Goal: Book appointment/travel/reservation

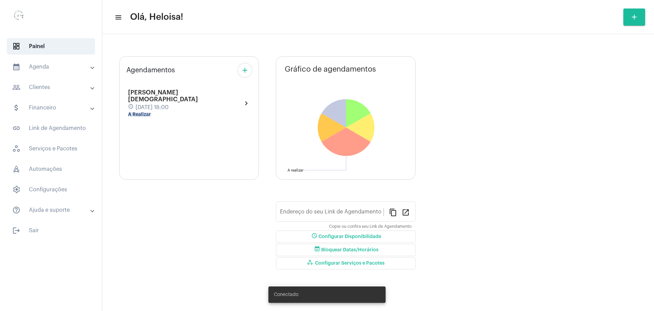
type input "[URL][DOMAIN_NAME]"
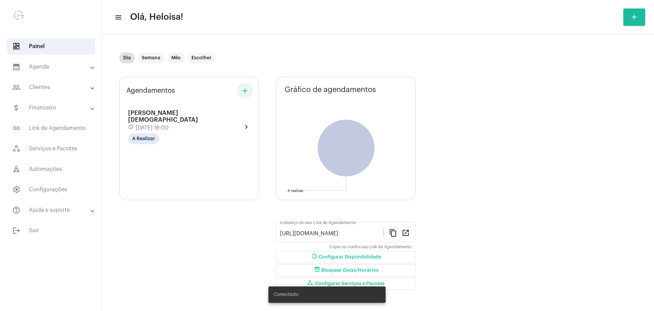
click at [248, 90] on mat-icon "add" at bounding box center [245, 91] width 8 height 8
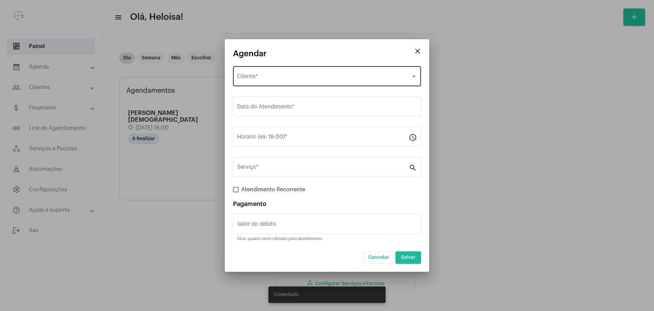
click at [281, 75] on span "Selecione o Cliente" at bounding box center [324, 78] width 174 height 6
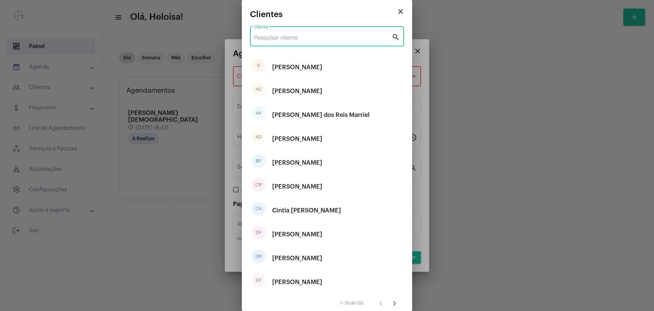
click at [284, 36] on input "Cliente" at bounding box center [323, 38] width 138 height 6
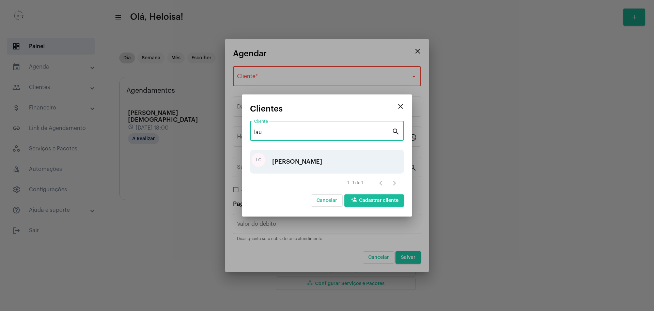
type input "lau"
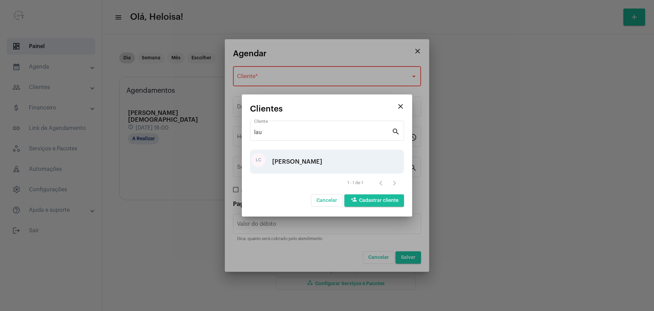
click at [315, 166] on div "[PERSON_NAME]" at bounding box center [297, 161] width 50 height 20
type input "R$ 40"
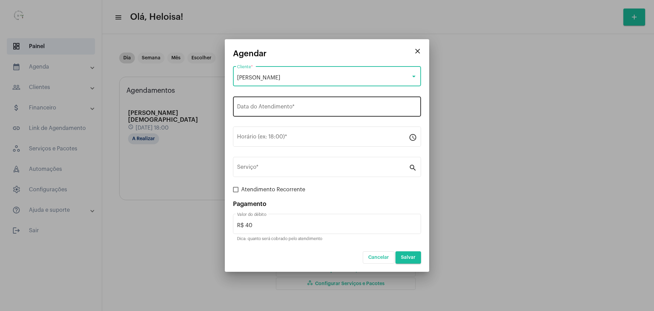
click at [313, 109] on input "Data do Atendimento *" at bounding box center [327, 108] width 180 height 6
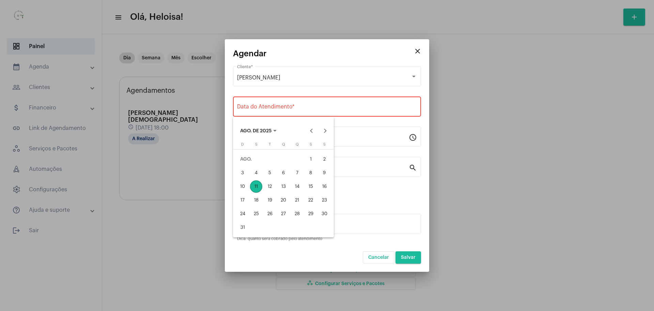
click at [414, 49] on div at bounding box center [327, 155] width 654 height 311
click at [421, 52] on mat-icon "close" at bounding box center [418, 51] width 8 height 8
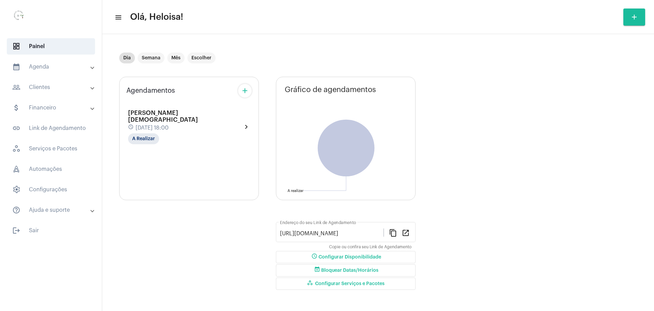
click at [55, 85] on mat-panel-title "people_outline Clientes" at bounding box center [51, 87] width 79 height 8
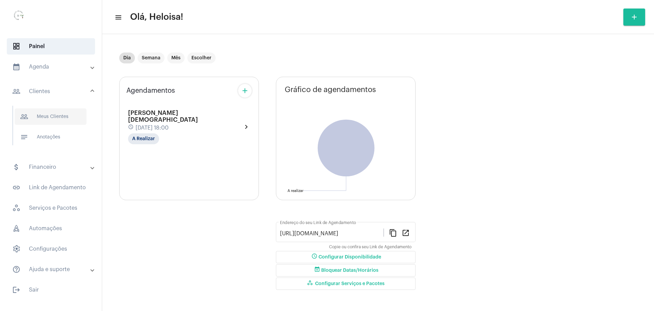
click at [68, 111] on span "people_outline Meus Clientes" at bounding box center [51, 116] width 72 height 16
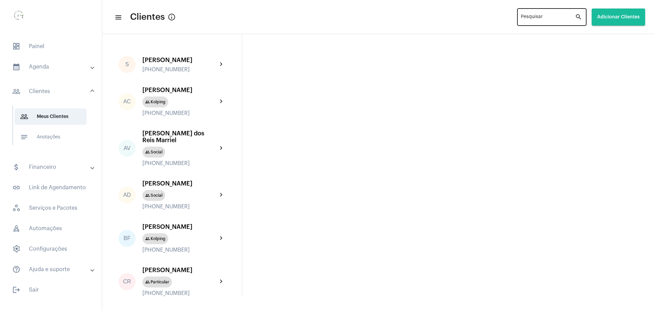
click at [554, 15] on div "Pesquisar" at bounding box center [548, 16] width 54 height 19
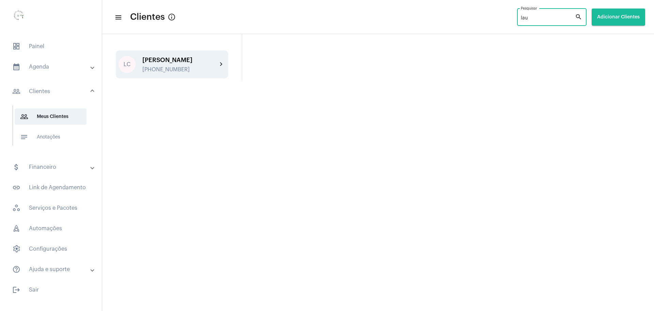
type input "lau"
click at [166, 62] on div "[PERSON_NAME]" at bounding box center [179, 60] width 75 height 7
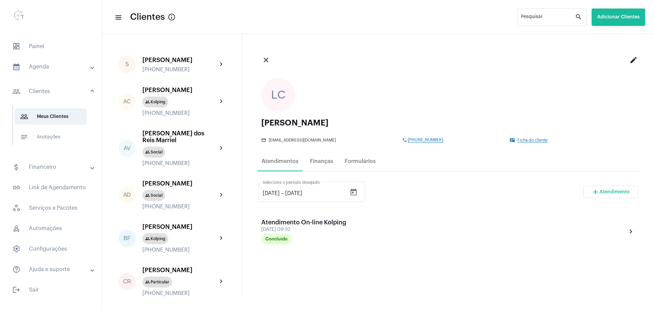
click at [34, 68] on mat-panel-title "calendar_month_outlined Agenda" at bounding box center [51, 67] width 79 height 8
click at [43, 98] on span "calendar_month_outlined Calendário" at bounding box center [51, 95] width 72 height 16
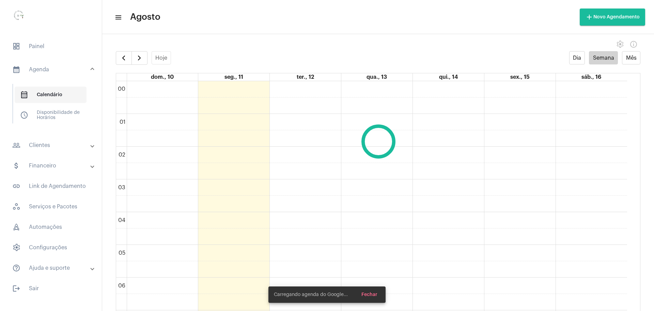
scroll to position [197, 0]
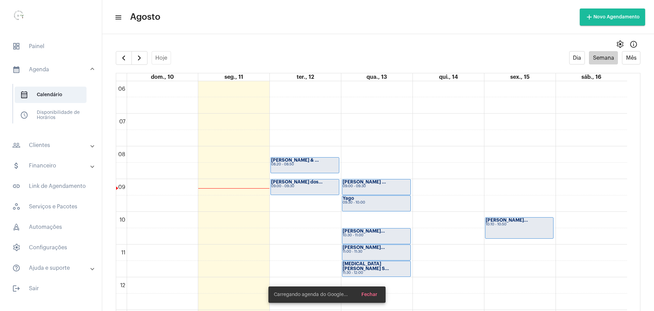
click at [47, 65] on mat-panel-title "calendar_month_outlined Agenda" at bounding box center [51, 69] width 79 height 8
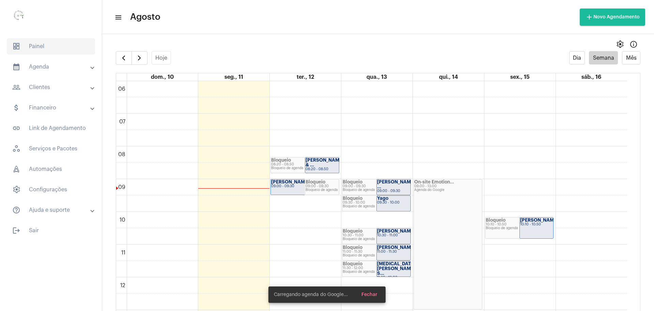
click at [38, 42] on span "dashboard Painel" at bounding box center [51, 46] width 88 height 16
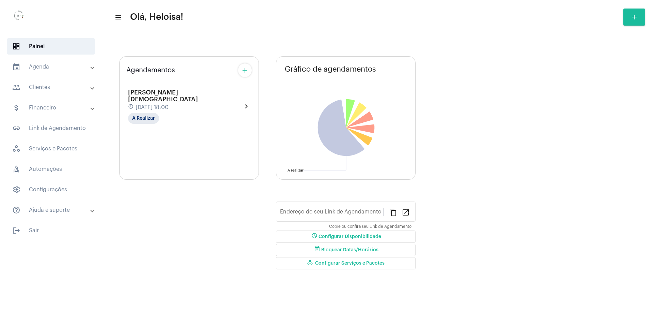
type input "[URL][DOMAIN_NAME]"
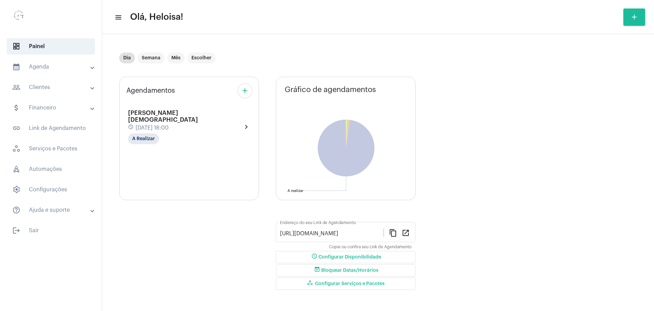
drag, startPoint x: 244, startPoint y: 72, endPoint x: 244, endPoint y: 79, distance: 6.8
click at [244, 72] on div "Agendamentos add [PERSON_NAME][DEMOGRAPHIC_DATA] schedule [DATE] 18:00 A Realiz…" at bounding box center [189, 185] width 140 height 226
click at [242, 91] on mat-icon "add" at bounding box center [245, 91] width 8 height 8
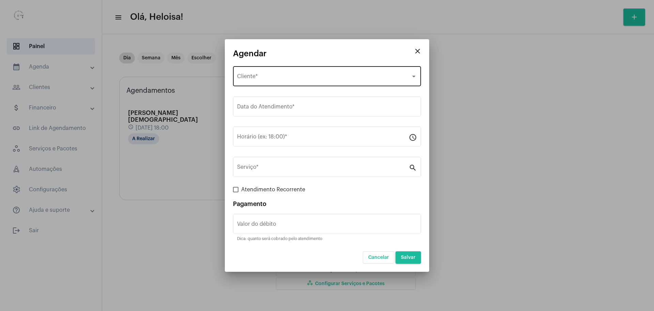
click at [290, 79] on div "Selecione o Cliente" at bounding box center [324, 78] width 174 height 6
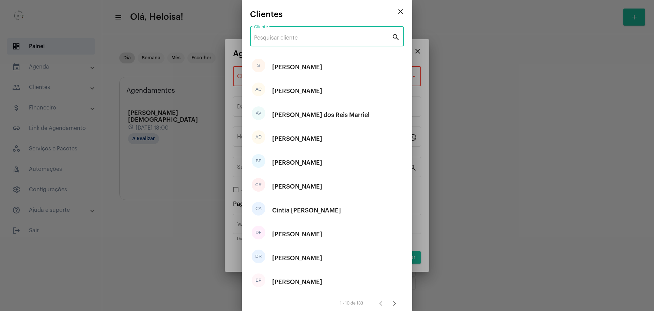
click at [279, 37] on input "Cliente" at bounding box center [323, 38] width 138 height 6
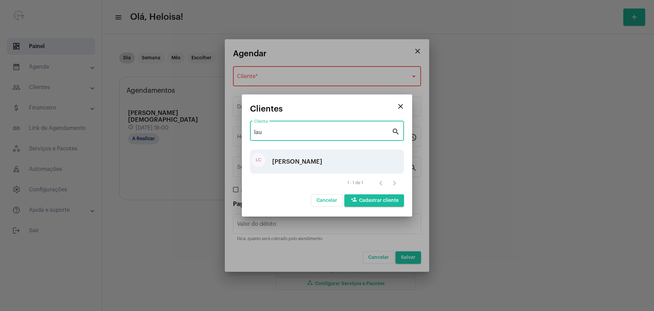
type input "lau"
click at [309, 160] on div "[PERSON_NAME]" at bounding box center [297, 161] width 50 height 20
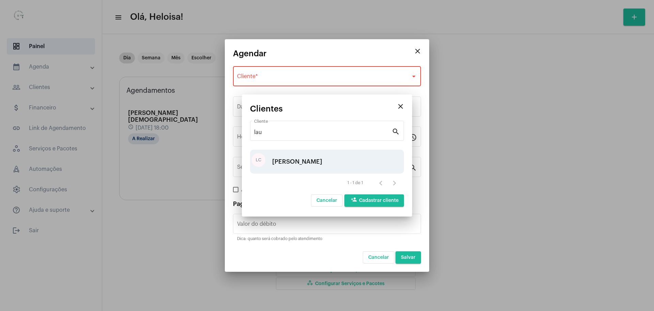
type input "R$ 40"
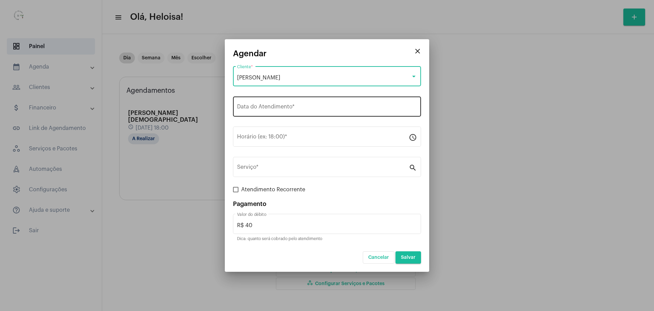
click at [291, 104] on div "Data do Atendimento *" at bounding box center [327, 105] width 180 height 21
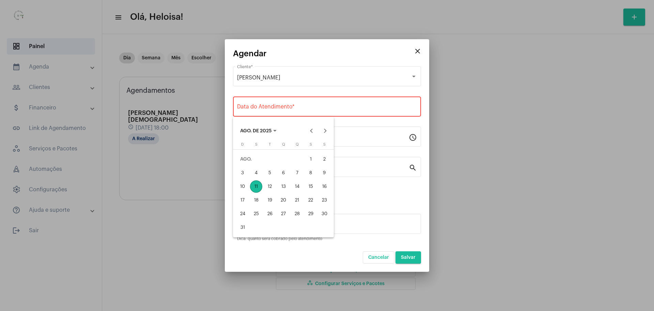
click at [256, 188] on div "11" at bounding box center [256, 186] width 12 height 12
type input "[DATE]"
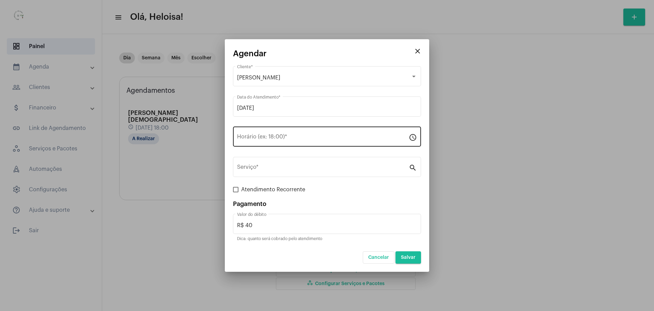
click at [259, 134] on div "Horário (ex: 18:00) *" at bounding box center [323, 135] width 172 height 21
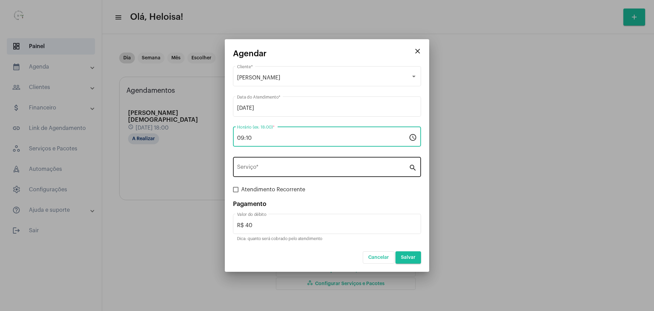
type input "09:10"
click at [266, 171] on div "Serviço *" at bounding box center [323, 165] width 172 height 21
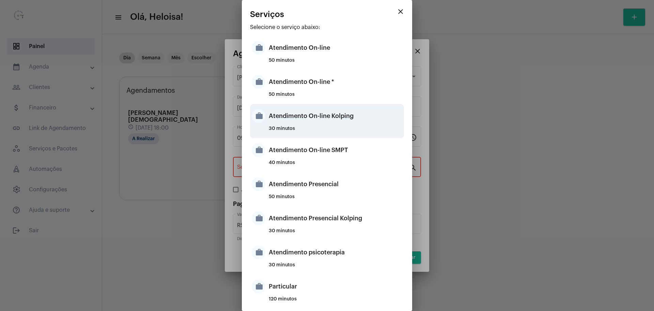
click at [317, 122] on div "Atendimento On-line Kolping" at bounding box center [336, 116] width 134 height 20
type input "Atendimento On-line Kolping"
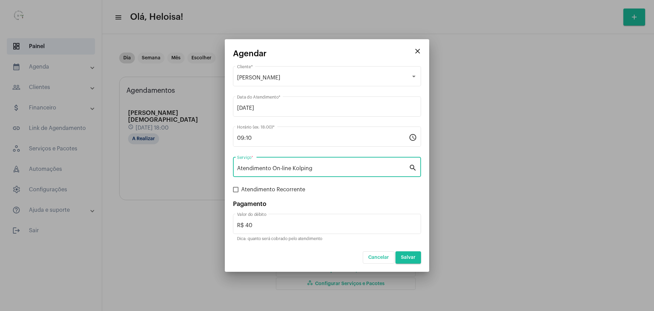
click at [236, 190] on span at bounding box center [235, 189] width 5 height 5
click at [236, 192] on input "Atendimento Recorrente" at bounding box center [235, 192] width 0 height 0
checkbox input "true"
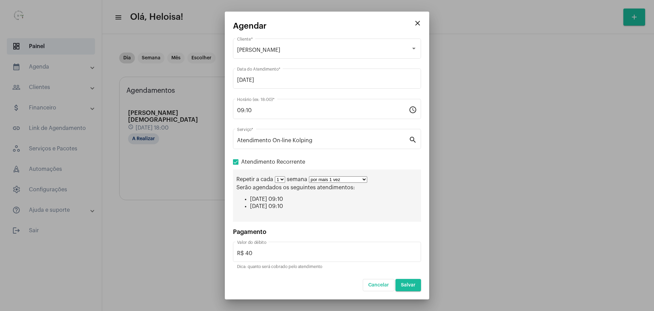
click at [370, 181] on div "Repetir a cada 1 2 3 4 5 6 7 8 semana por mais 1 vez por mais 2 vezes por mais …" at bounding box center [326, 179] width 181 height 6
click at [367, 180] on select "por mais 1 vez por mais 2 vezes por mais 3 vezes por mais 4 vezes por mais 5 ve…" at bounding box center [338, 179] width 58 height 6
select select "10: 0"
click at [309, 176] on select "por mais 1 vez por mais 2 vezes por mais 3 vezes por mais 4 vezes por mais 5 ve…" at bounding box center [338, 179] width 58 height 6
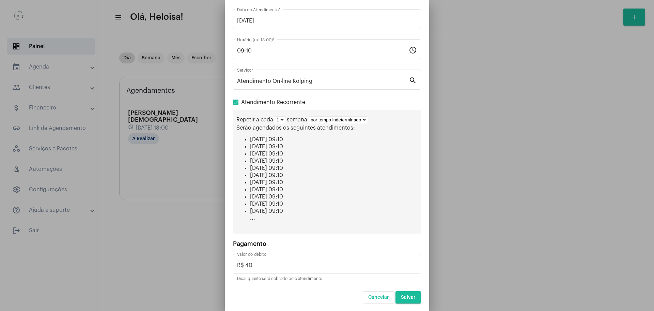
scroll to position [49, 0]
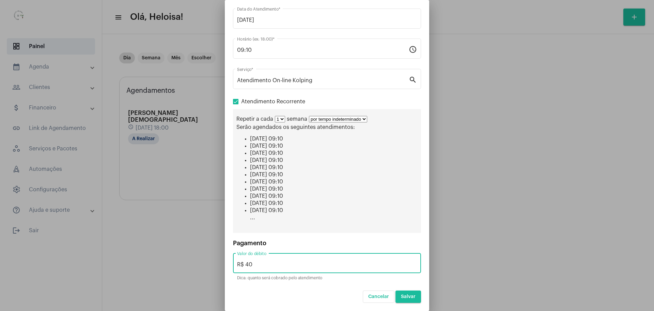
drag, startPoint x: 257, startPoint y: 262, endPoint x: 235, endPoint y: 266, distance: 22.5
click at [244, 263] on input "R$ 40" at bounding box center [327, 264] width 180 height 6
type input "R$ 0"
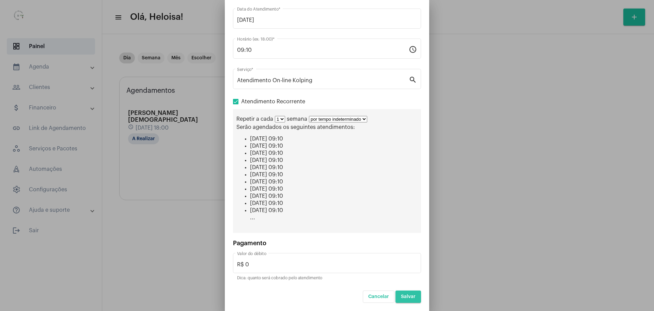
click at [403, 297] on span "Salvar" at bounding box center [408, 296] width 15 height 5
